Goal: Transaction & Acquisition: Purchase product/service

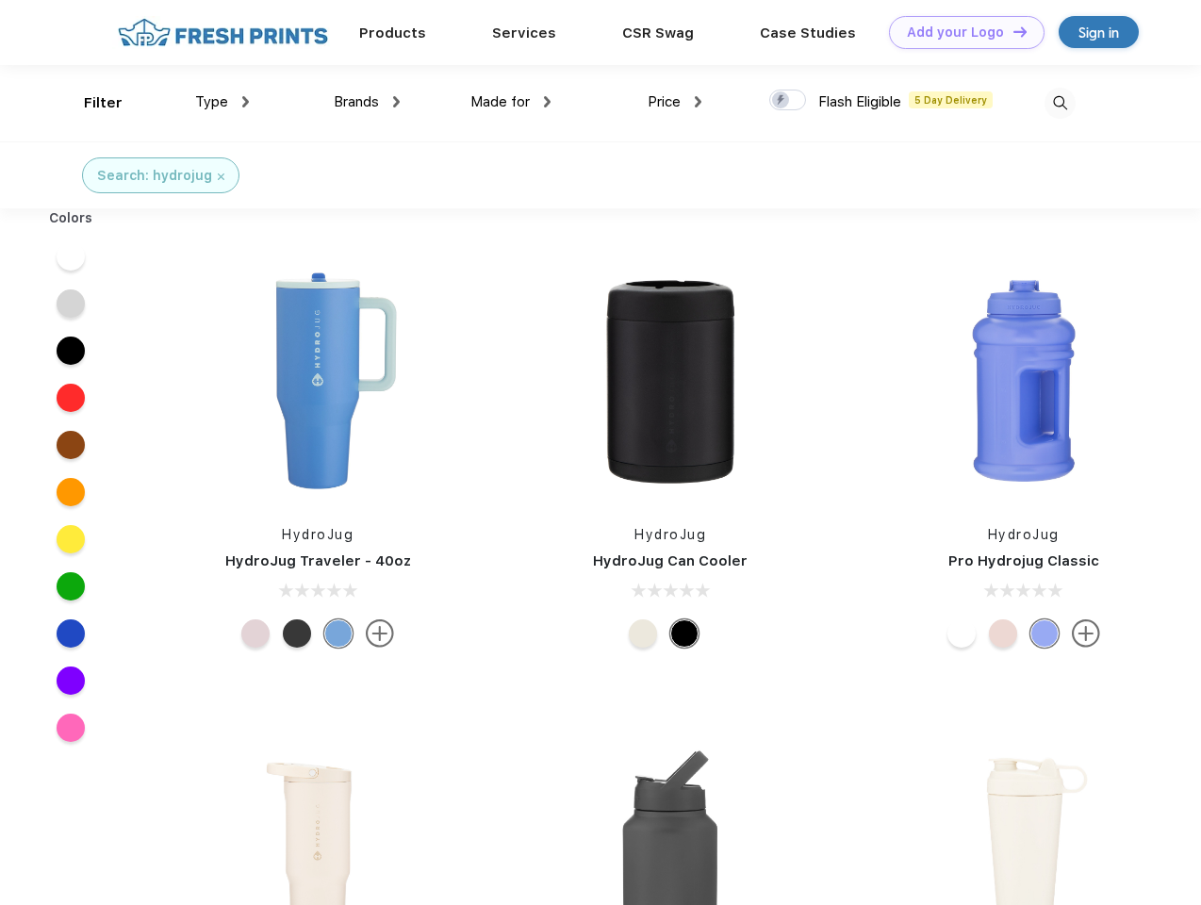
click at [960, 32] on link "Add your Logo Design Tool" at bounding box center [967, 32] width 156 height 33
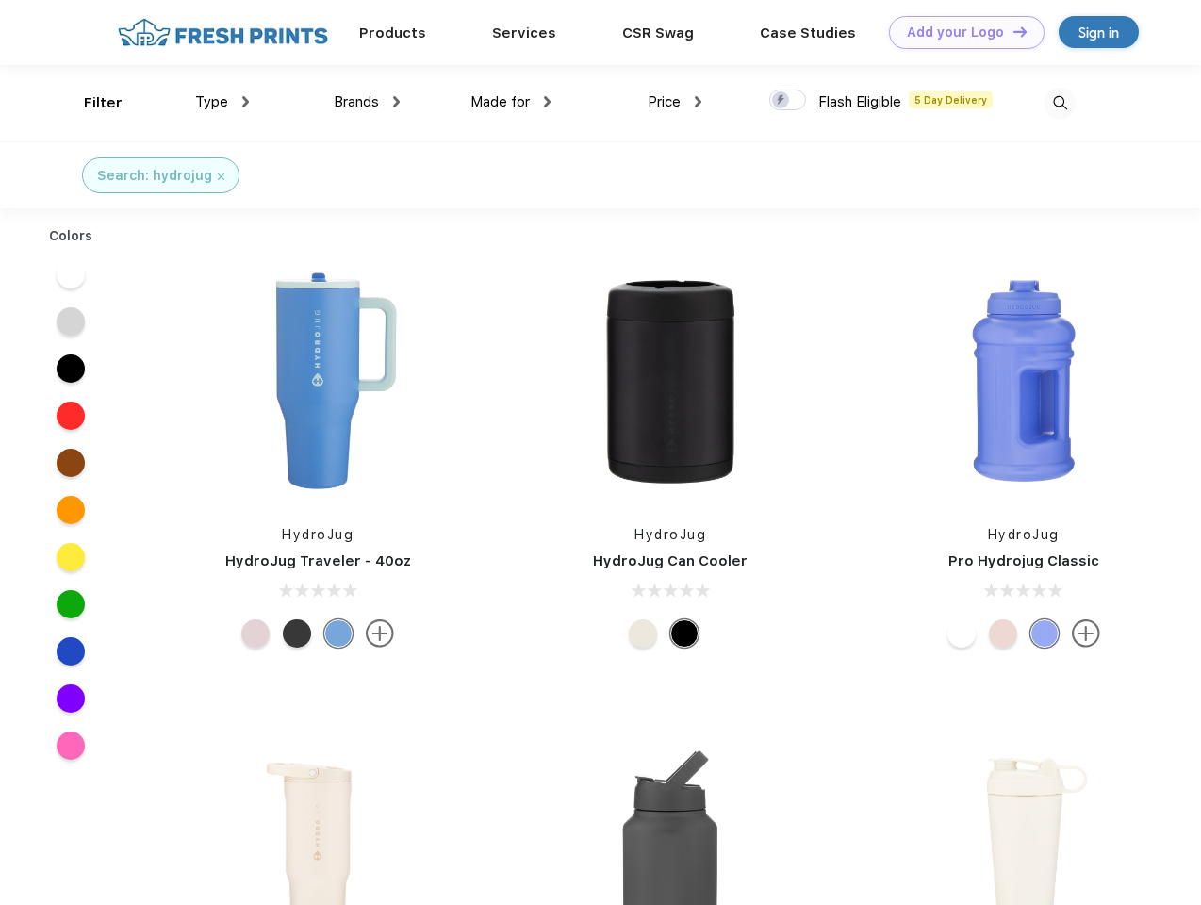
click at [0, 0] on div "Design Tool" at bounding box center [0, 0] width 0 height 0
click at [1012, 31] on link "Add your Logo Design Tool" at bounding box center [967, 32] width 156 height 33
click at [91, 103] on div "Filter" at bounding box center [103, 103] width 39 height 22
click at [222, 102] on span "Type" at bounding box center [211, 101] width 33 height 17
click at [367, 102] on span "Brands" at bounding box center [356, 101] width 45 height 17
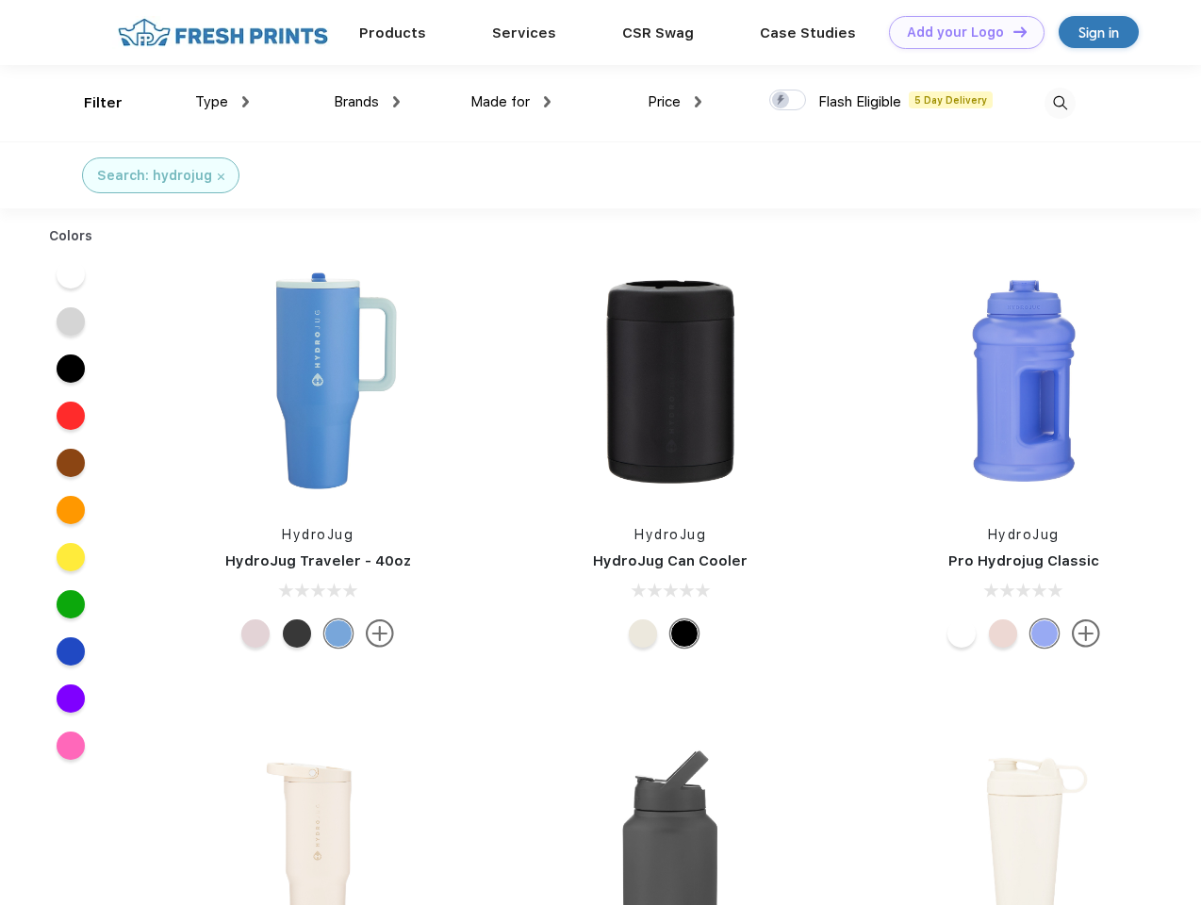
click at [511, 102] on span "Made for" at bounding box center [499, 101] width 59 height 17
click at [675, 102] on span "Price" at bounding box center [664, 101] width 33 height 17
click at [788, 101] on div at bounding box center [787, 100] width 37 height 21
click at [782, 101] on input "checkbox" at bounding box center [775, 95] width 12 height 12
click at [1060, 103] on img at bounding box center [1060, 103] width 31 height 31
